Goal: Information Seeking & Learning: Compare options

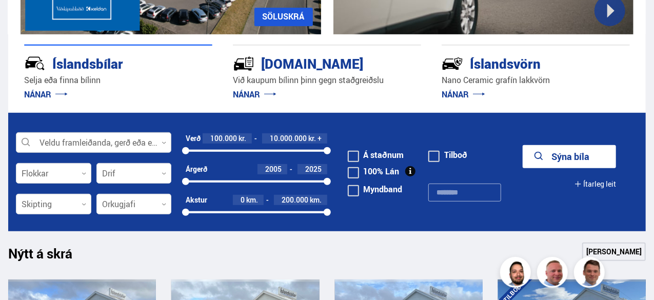
click at [163, 139] on div at bounding box center [94, 143] width 156 height 21
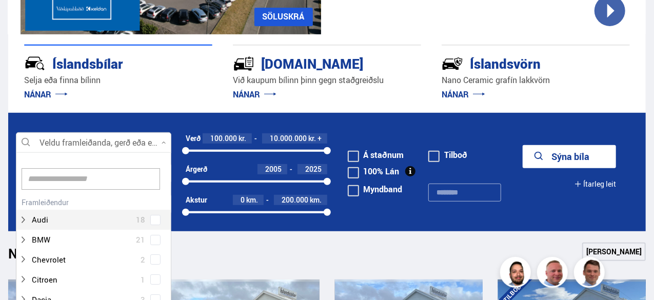
scroll to position [153, 152]
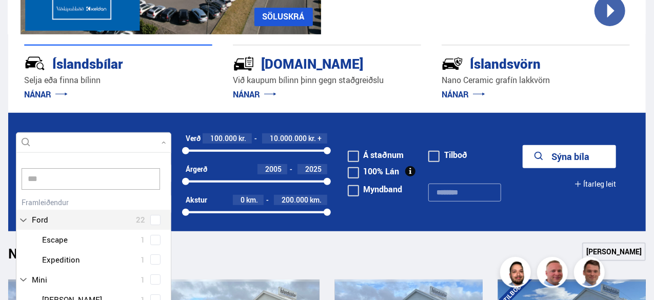
type input "****"
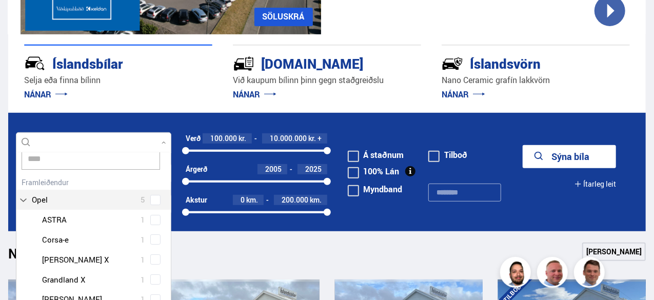
click at [48, 204] on div "Opel 5 Opel ASTRA 1 Opel Corsa-e 1 Opel [PERSON_NAME] X 1 Opel Grandland X 1 Op…" at bounding box center [93, 242] width 154 height 135
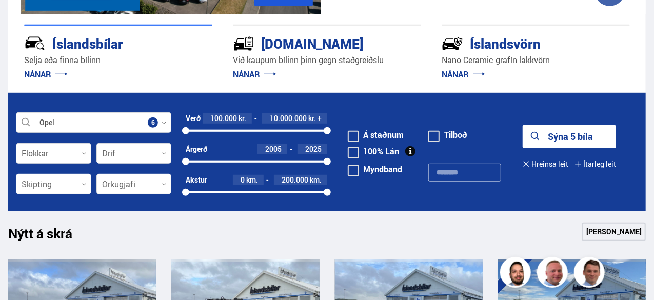
scroll to position [205, 0]
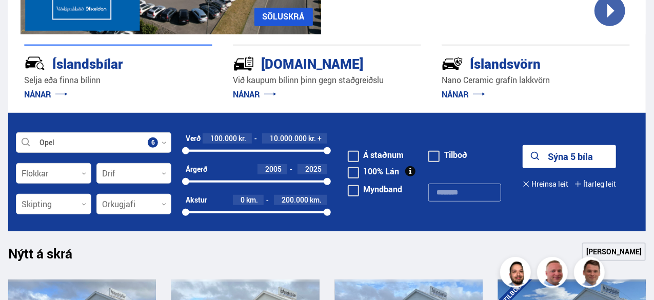
click at [454, 127] on form "Opel Veldu framleiðanda, gerð eða eiginleika 6 Flokkar 0 Drif 0 Verð 100.000 kr…" at bounding box center [327, 172] width 638 height 119
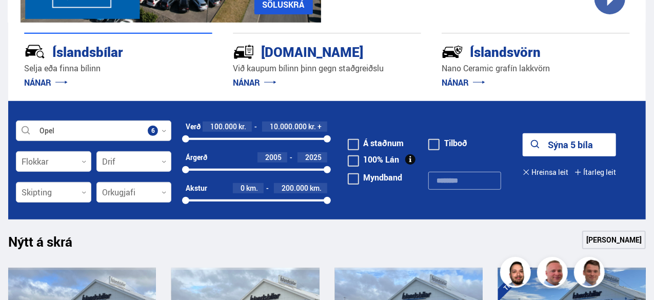
scroll to position [257, 0]
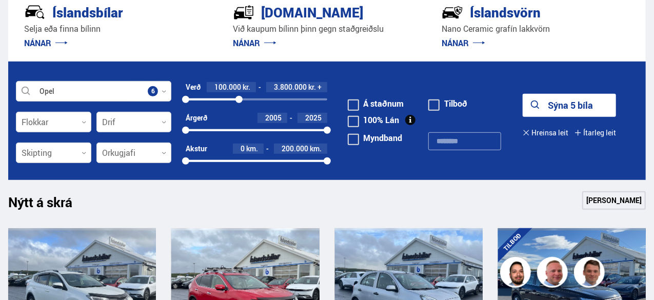
drag, startPoint x: 324, startPoint y: 99, endPoint x: 239, endPoint y: 100, distance: 84.7
click at [239, 100] on div at bounding box center [239, 99] width 7 height 7
click at [355, 106] on span at bounding box center [353, 105] width 11 height 11
click at [563, 109] on button "Sýna 3 bíla" at bounding box center [569, 105] width 93 height 23
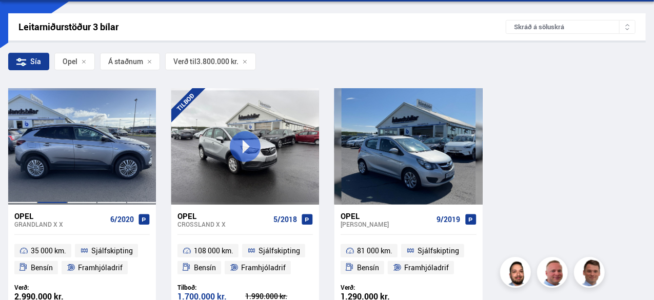
scroll to position [205, 0]
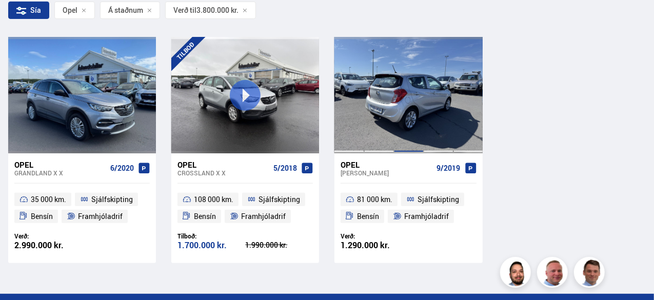
click at [404, 94] on div at bounding box center [409, 95] width 30 height 116
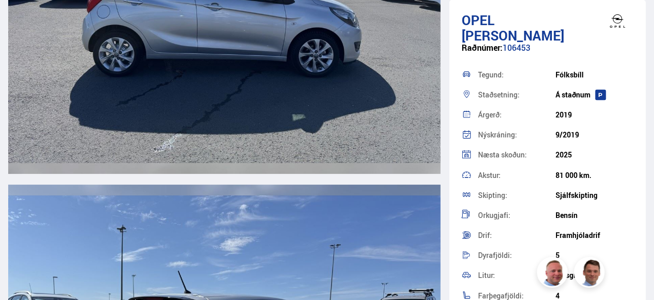
scroll to position [1591, 0]
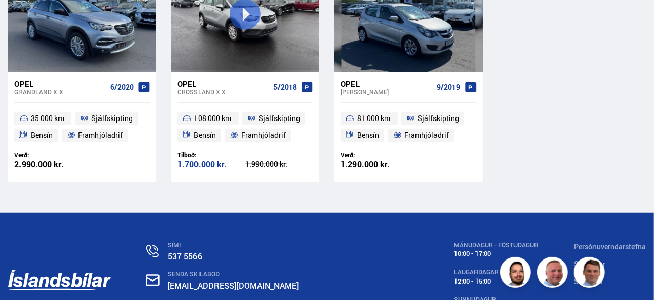
scroll to position [264, 0]
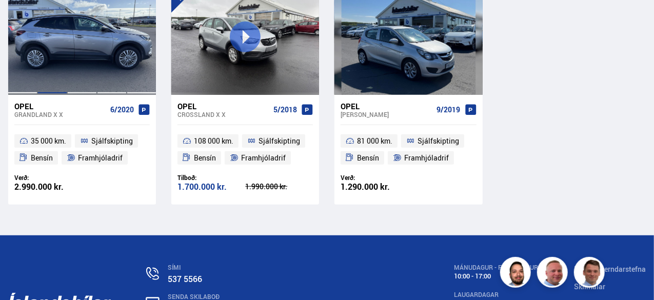
click at [50, 34] on div at bounding box center [52, 36] width 30 height 116
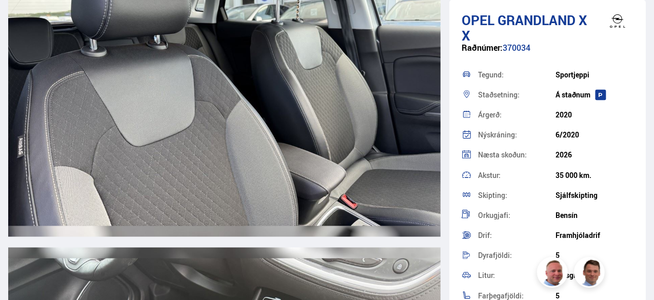
scroll to position [6621, 0]
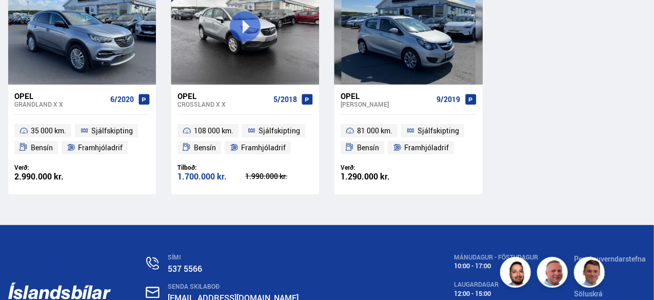
scroll to position [272, 0]
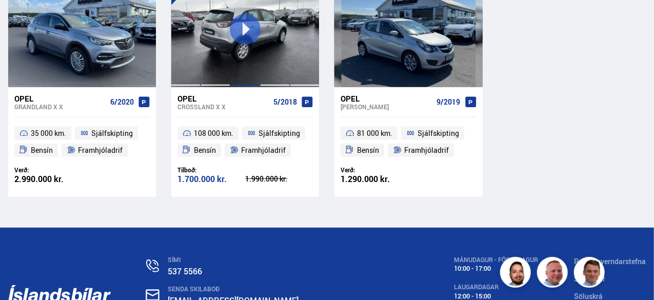
click at [246, 70] on div at bounding box center [245, 29] width 30 height 116
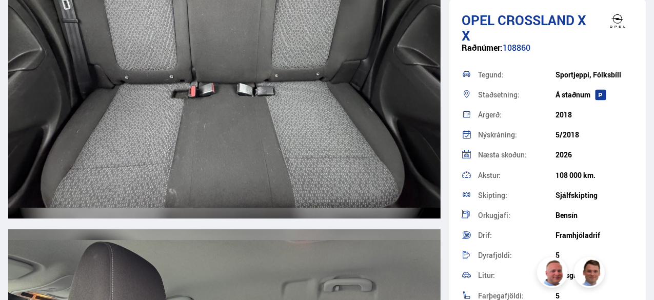
scroll to position [7391, 0]
